Goal: Check status: Check status

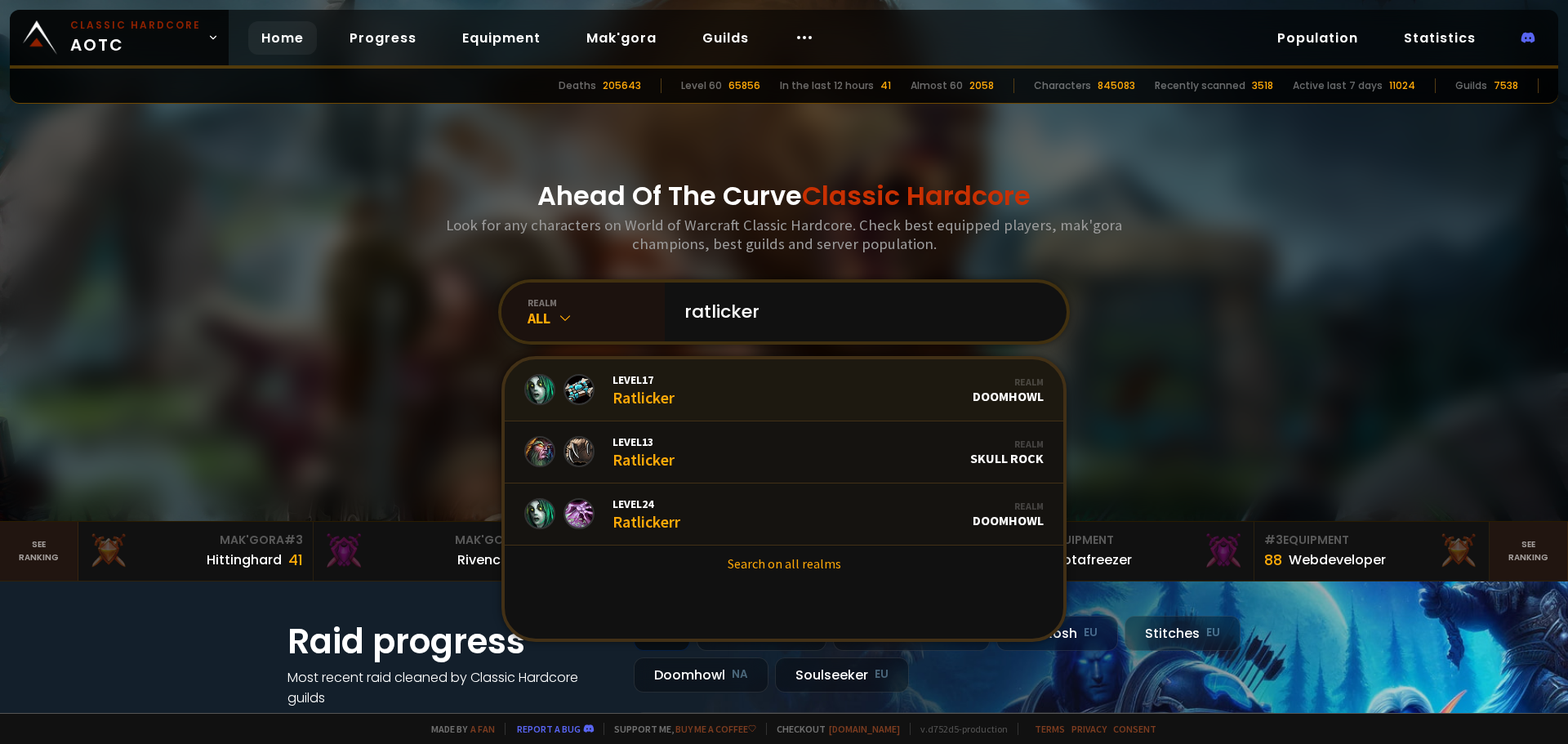
type input "ratlicker"
click at [734, 396] on link "Level 17 Ratlicker Realm Doomhowl" at bounding box center [784, 390] width 559 height 62
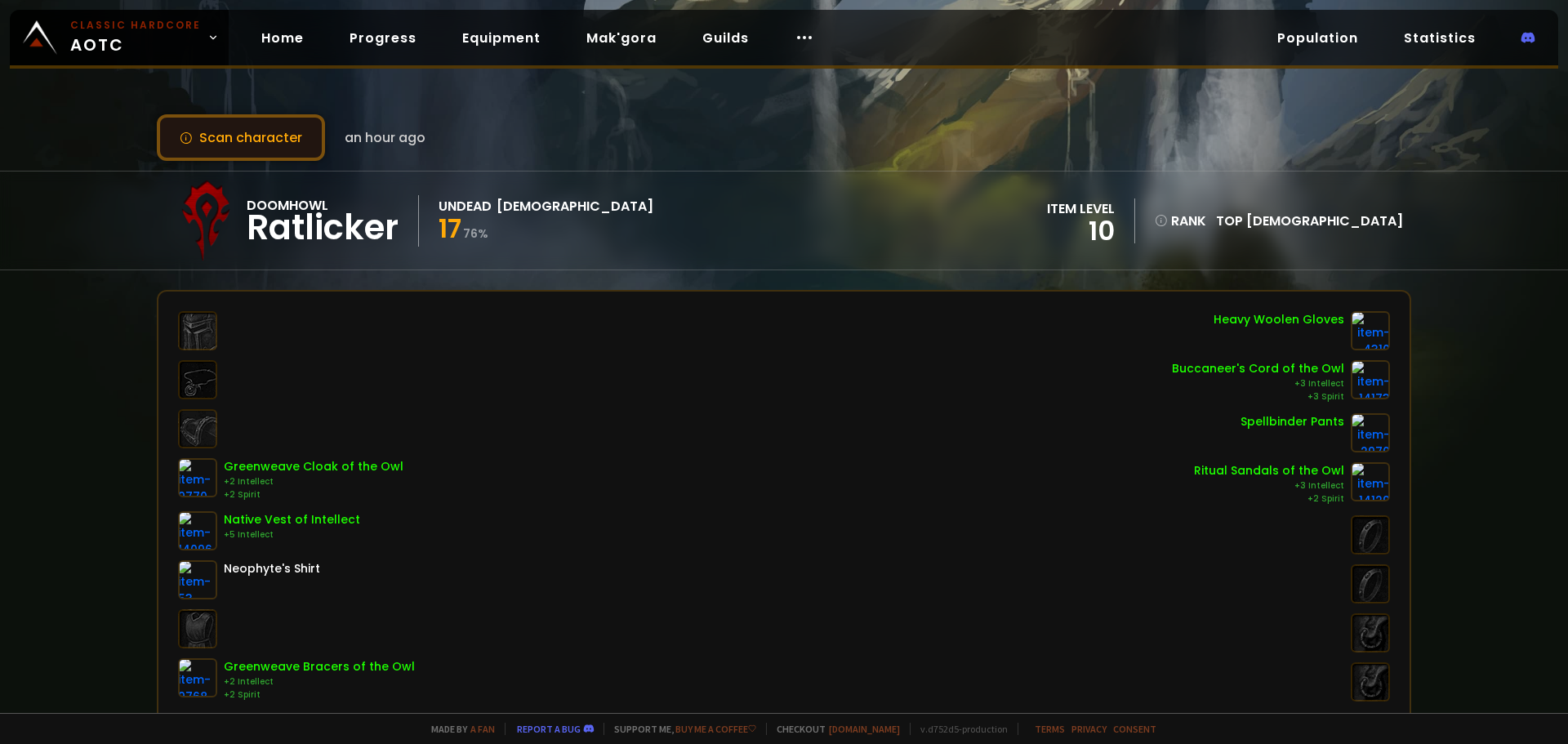
click at [276, 149] on button "Scan character" at bounding box center [241, 138] width 168 height 47
